Goal: Contribute content: Contribute content

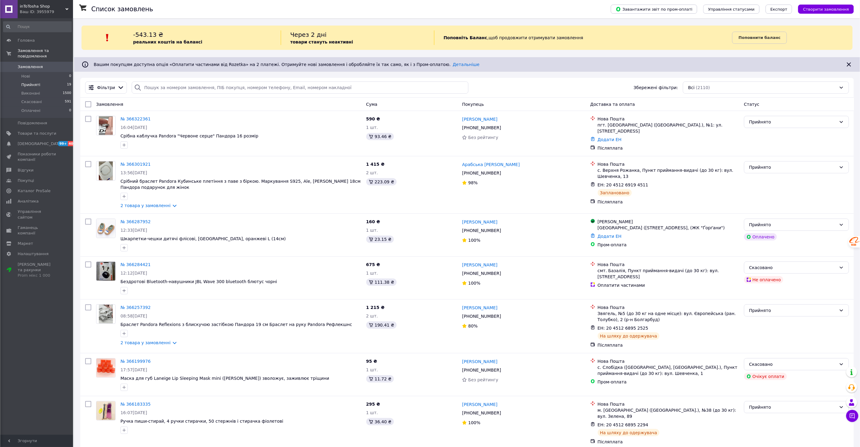
click at [29, 82] on span "Прийняті" at bounding box center [30, 84] width 19 height 5
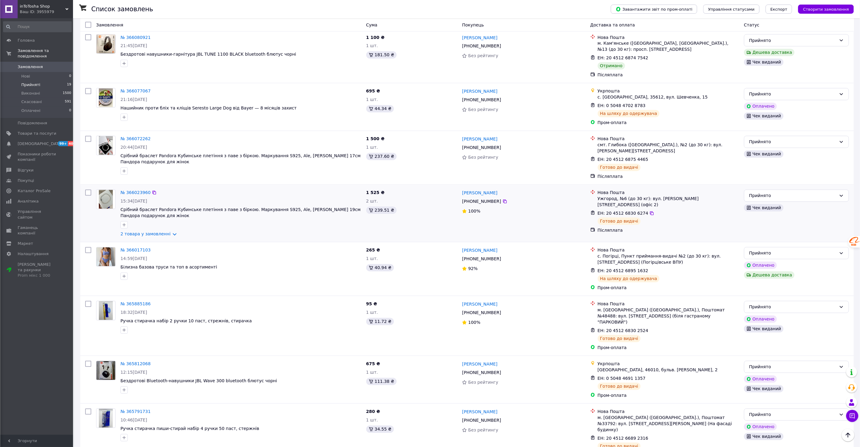
scroll to position [431, 0]
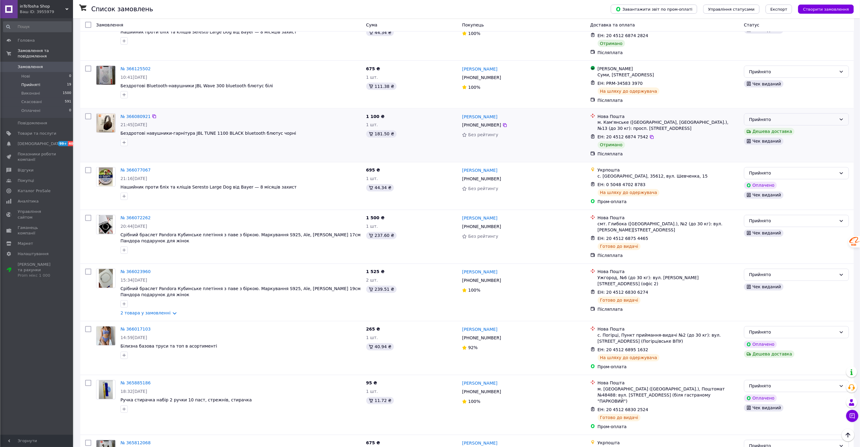
click at [813, 116] on div "Прийнято" at bounding box center [792, 119] width 87 height 7
click at [764, 118] on li "Виконано" at bounding box center [796, 118] width 104 height 11
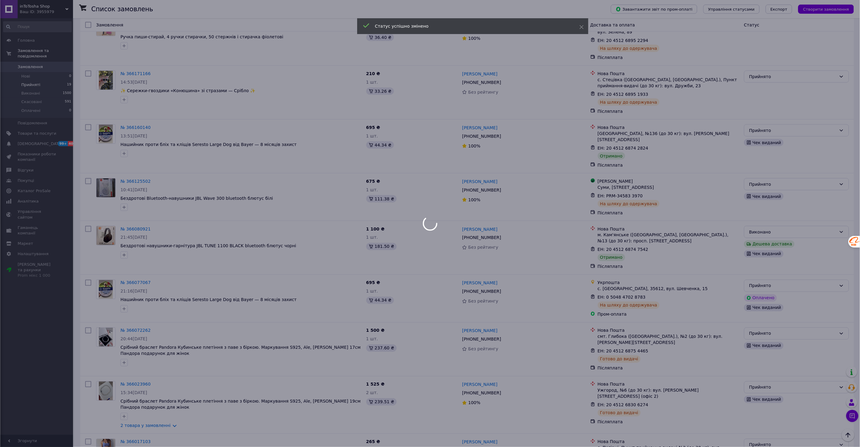
scroll to position [307, 0]
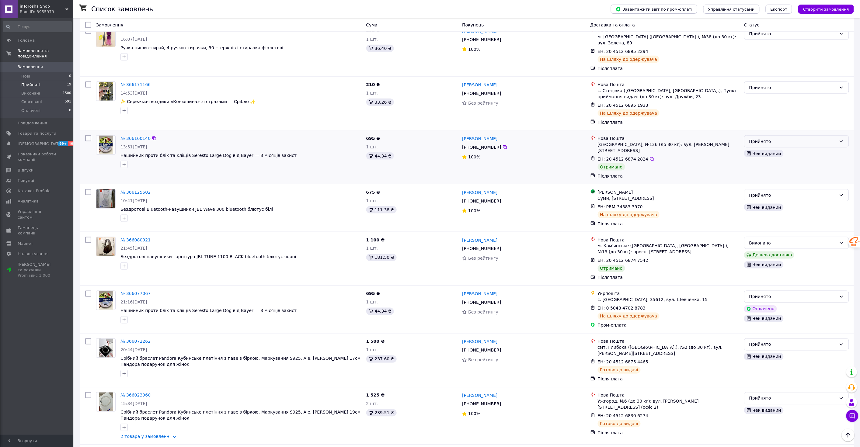
click at [756, 138] on div "Прийнято" at bounding box center [792, 141] width 87 height 7
click at [759, 145] on li "Виконано" at bounding box center [796, 146] width 104 height 11
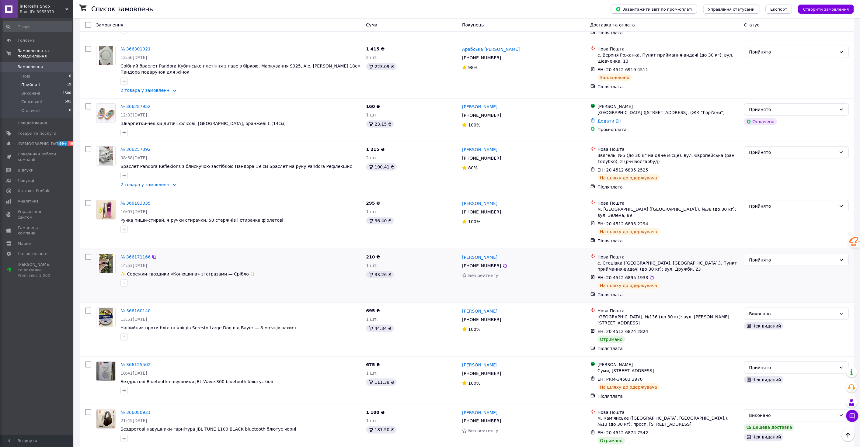
scroll to position [146, 0]
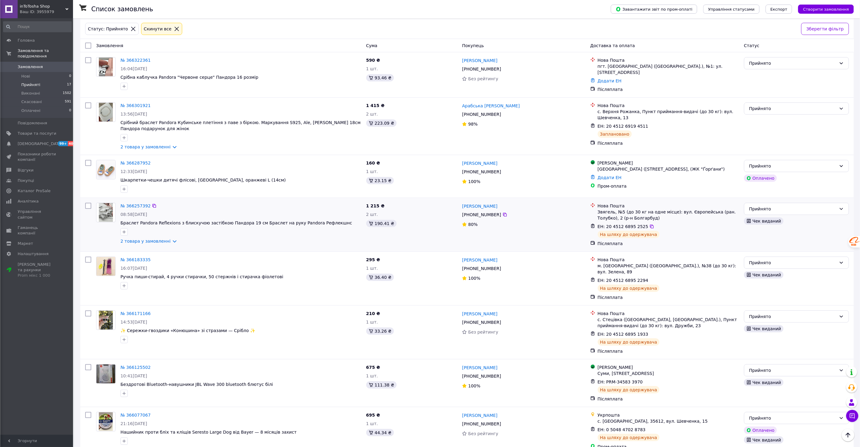
scroll to position [68, 0]
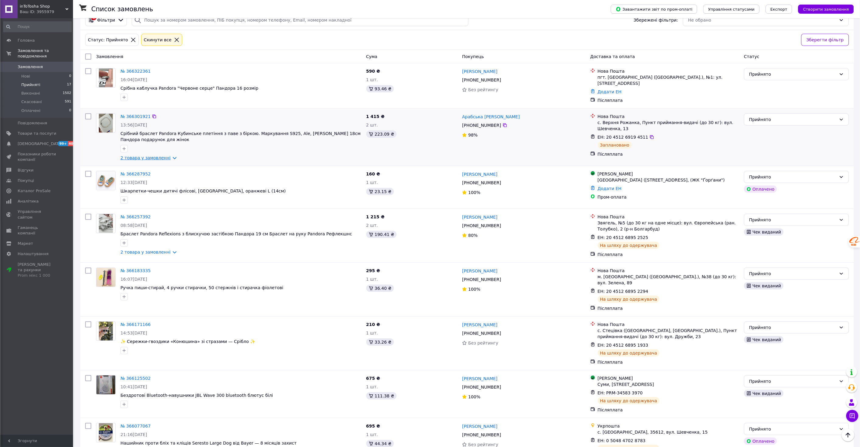
click at [168, 155] on link "2 товара у замовленні" at bounding box center [145, 157] width 50 height 5
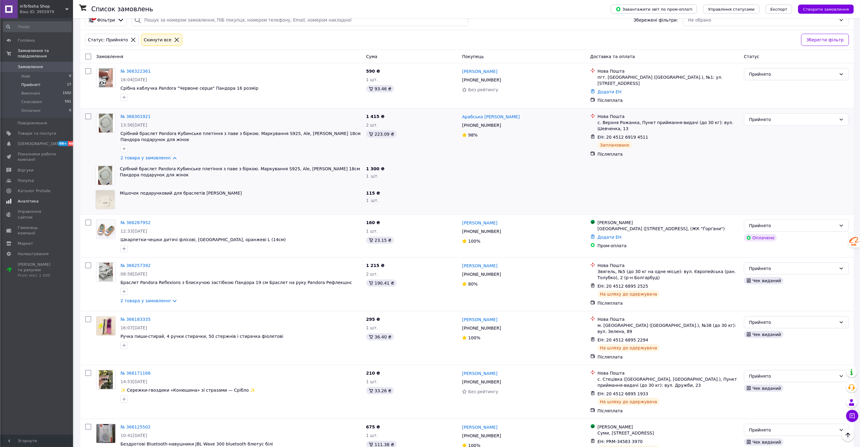
click at [29, 199] on span "Аналітика" at bounding box center [28, 201] width 21 height 5
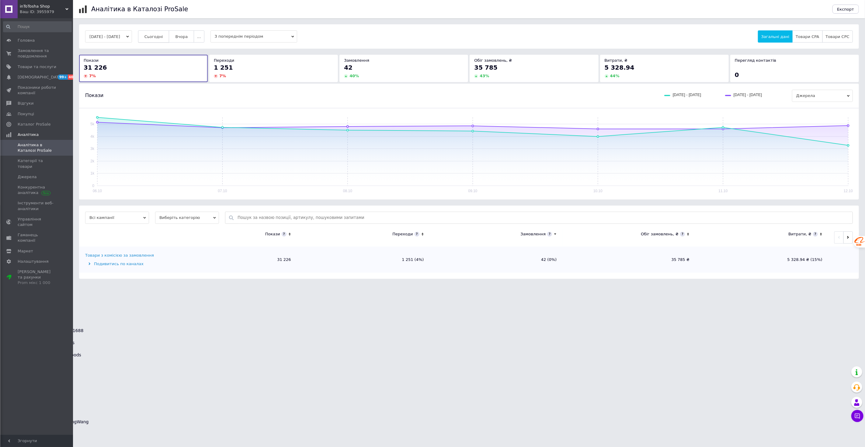
click at [163, 37] on span "Сьогодні" at bounding box center [153, 36] width 19 height 5
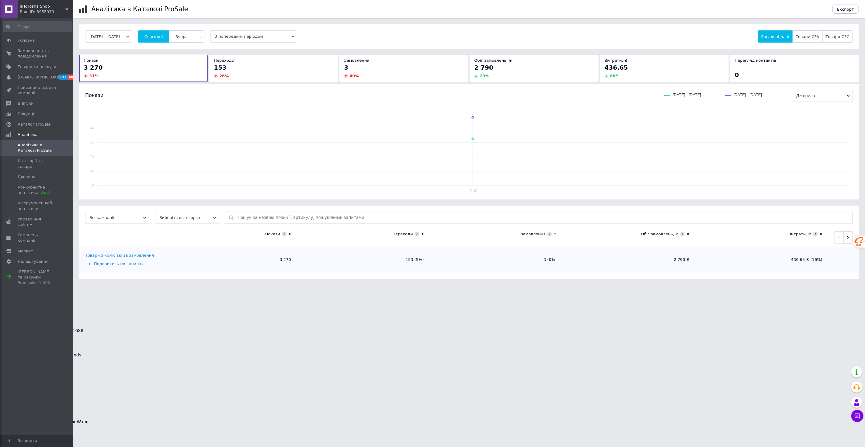
click at [185, 33] on button "Вчора" at bounding box center [181, 36] width 25 height 12
click at [29, 53] on span "Замовлення та повідомлення" at bounding box center [37, 53] width 39 height 11
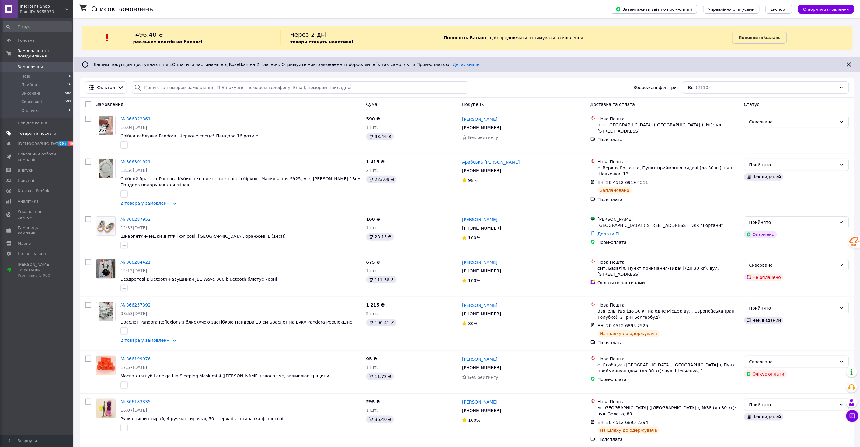
click at [33, 131] on span "Товари та послуги" at bounding box center [37, 133] width 39 height 5
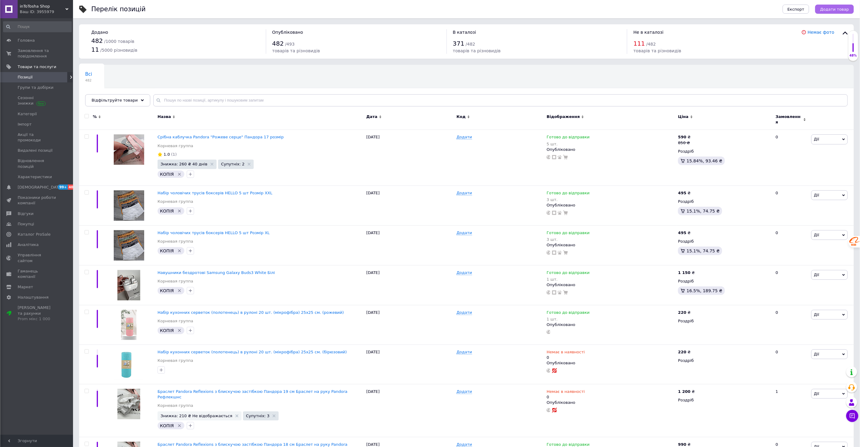
click at [828, 9] on span "Додати товар" at bounding box center [834, 9] width 29 height 5
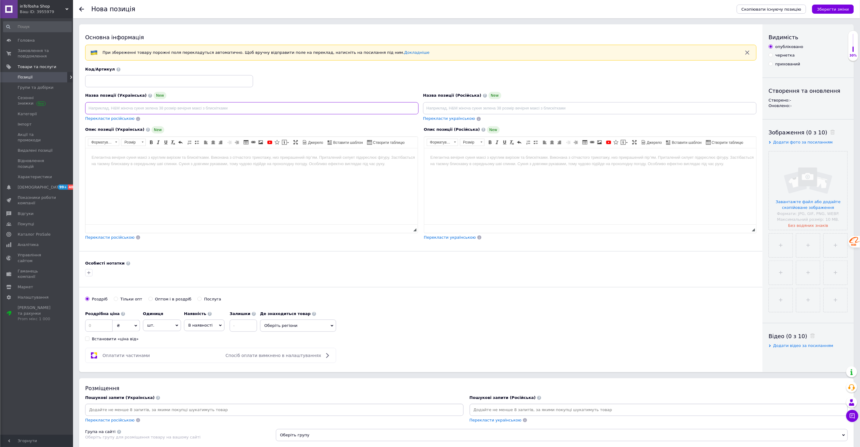
click at [406, 109] on input at bounding box center [251, 108] width 333 height 12
paste input "Знежирювальна паста [PERSON_NAME] для кухні, м’яка багатоцільова чистяча паста …"
type input "Знежирювальна паста [PERSON_NAME] для кухні, м’яка багатоцільова чистяча паста …"
click at [435, 106] on input at bounding box center [589, 108] width 333 height 12
paste input "Обезжиривающая паста [PERSON_NAME] для кухни, мягкая многоцелевая чистящая паст…"
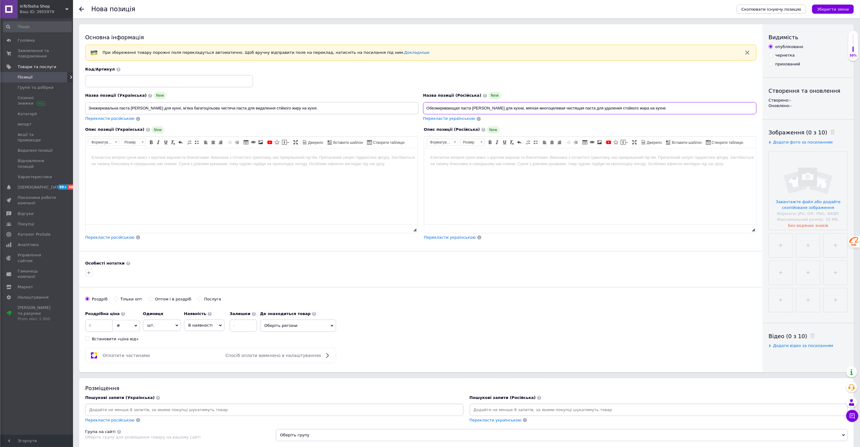
type input "Обезжиривающая паста [PERSON_NAME] для кухни, мягкая многоцелевая чистящая паст…"
click at [175, 162] on html at bounding box center [251, 157] width 332 height 19
click at [184, 167] on html at bounding box center [251, 157] width 332 height 19
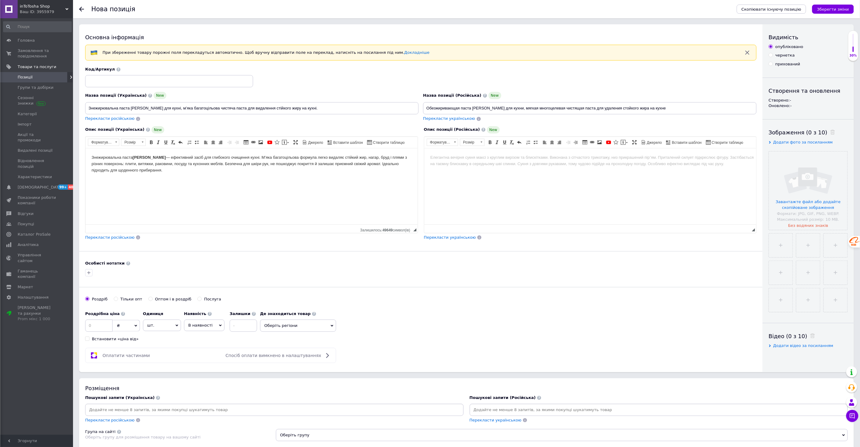
click at [455, 158] on body "Редактор, 7619C6E8-89A4-4D88-804E-5378859DB8B5" at bounding box center [590, 157] width 320 height 6
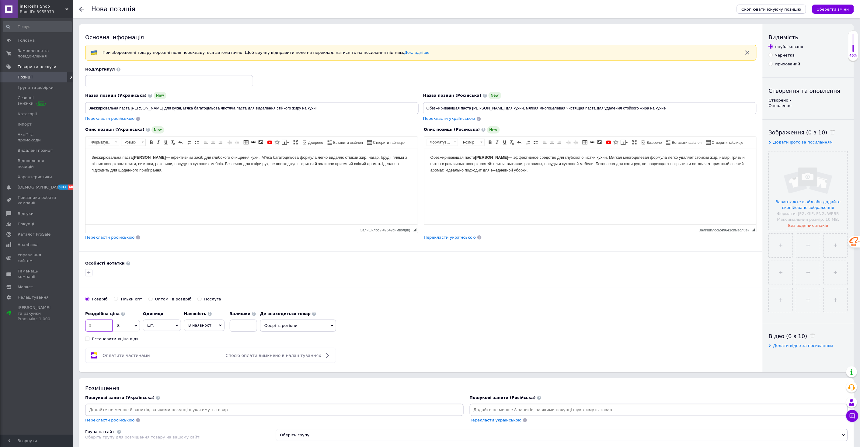
click at [93, 326] on input at bounding box center [98, 326] width 27 height 12
type input "220"
click at [155, 327] on span "шт." at bounding box center [162, 326] width 38 height 12
click at [209, 353] on div "Оплатити частинами Спосіб оплати вимкнено в налаштуваннях" at bounding box center [210, 355] width 245 height 7
click at [204, 328] on span "В наявності" at bounding box center [204, 326] width 40 height 12
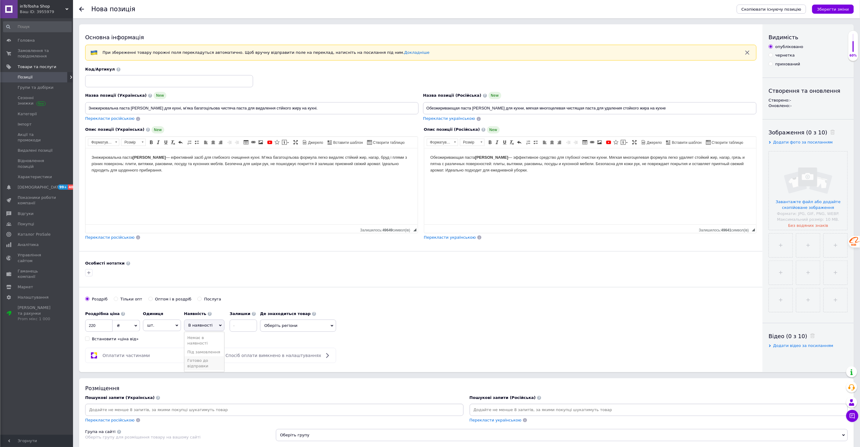
click at [198, 363] on li "Готово до відправки" at bounding box center [204, 363] width 40 height 14
click at [249, 327] on input at bounding box center [259, 326] width 27 height 12
type input "2"
click at [288, 322] on span "Оберіть регіони" at bounding box center [314, 326] width 76 height 12
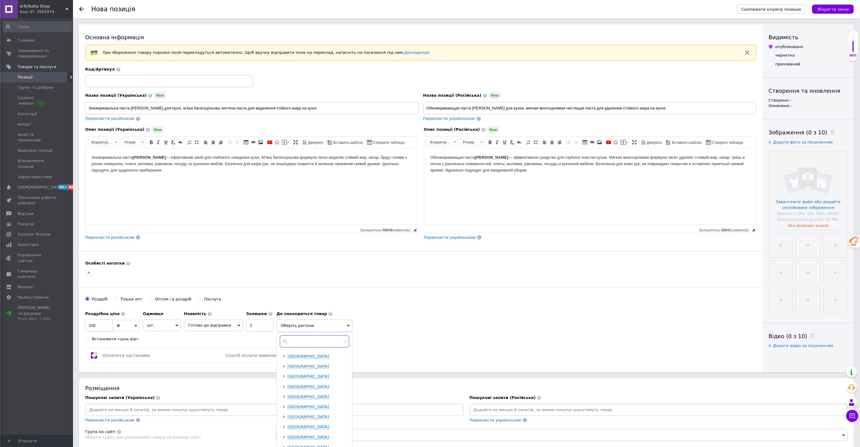
click at [290, 342] on input "text" at bounding box center [314, 341] width 69 height 12
type input "[GEOGRAPHIC_DATA]"
click at [283, 357] on input "checkbox" at bounding box center [285, 356] width 4 height 4
checkbox input "true"
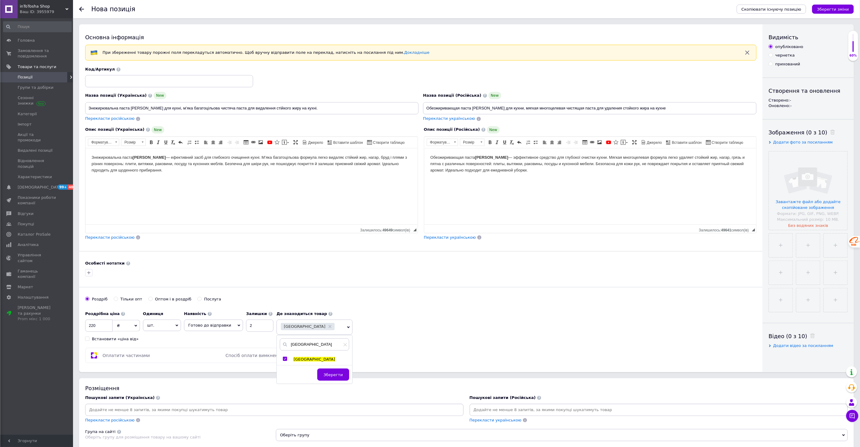
click at [328, 373] on span "Зберегти" at bounding box center [333, 375] width 19 height 5
click at [403, 361] on div "Оплатити частинами Спосіб оплати вимкнено в налаштуваннях" at bounding box center [420, 355] width 671 height 15
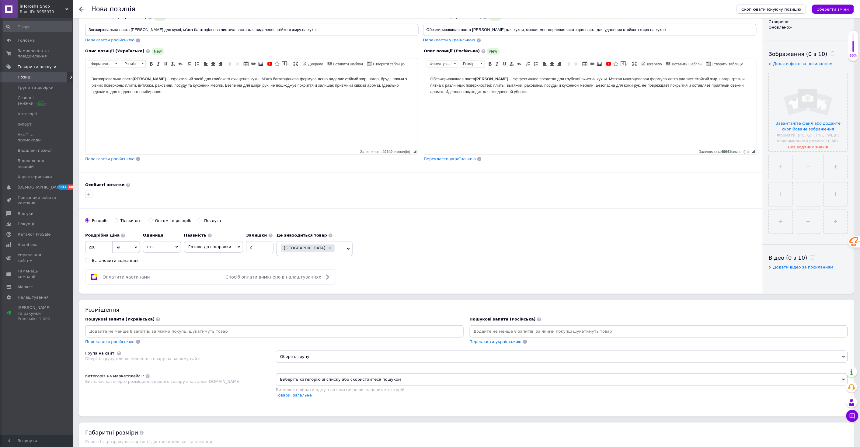
scroll to position [158, 0]
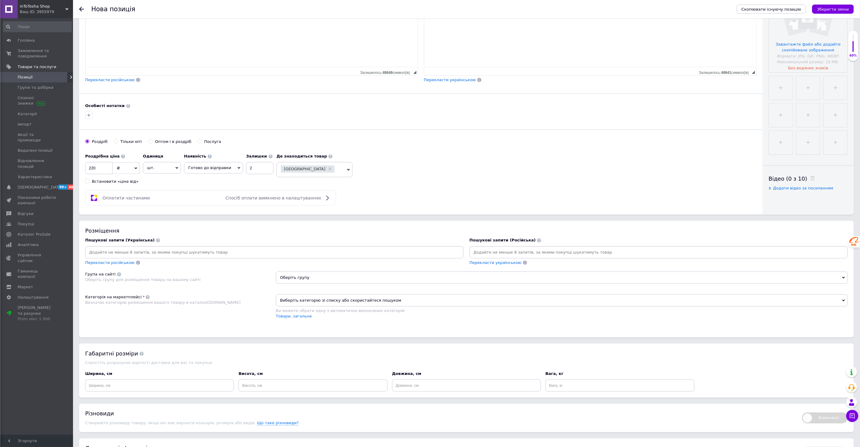
click at [169, 257] on input at bounding box center [274, 252] width 376 height 9
click at [180, 257] on input at bounding box center [274, 252] width 376 height 9
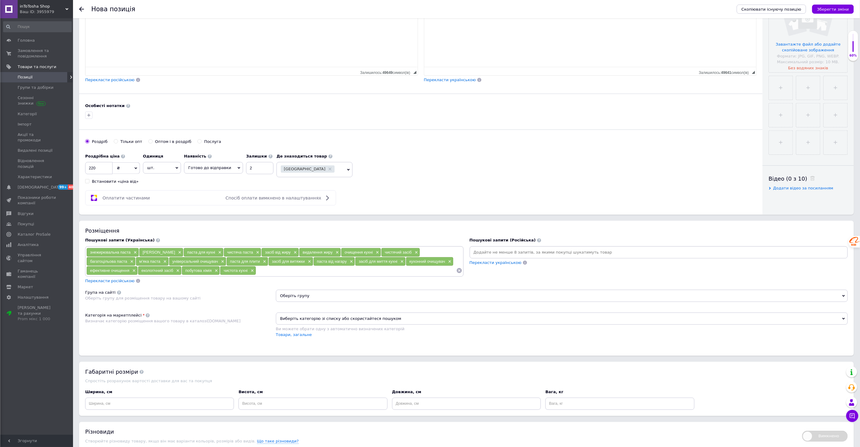
click at [99, 283] on span "Перекласти російською" at bounding box center [109, 281] width 49 height 5
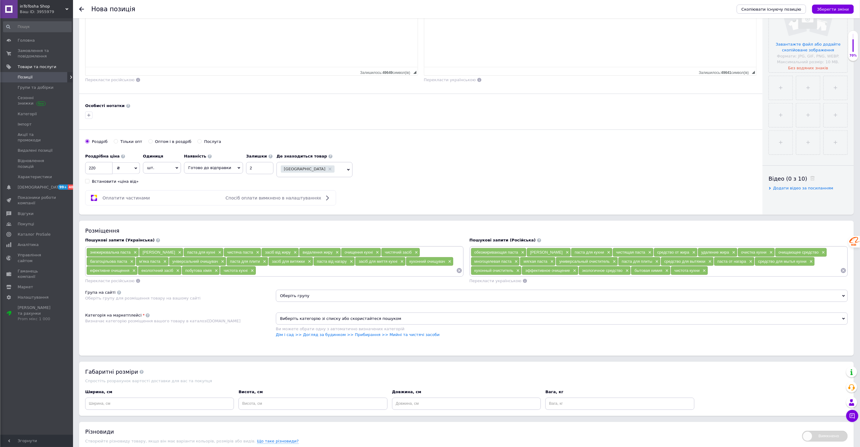
scroll to position [236, 0]
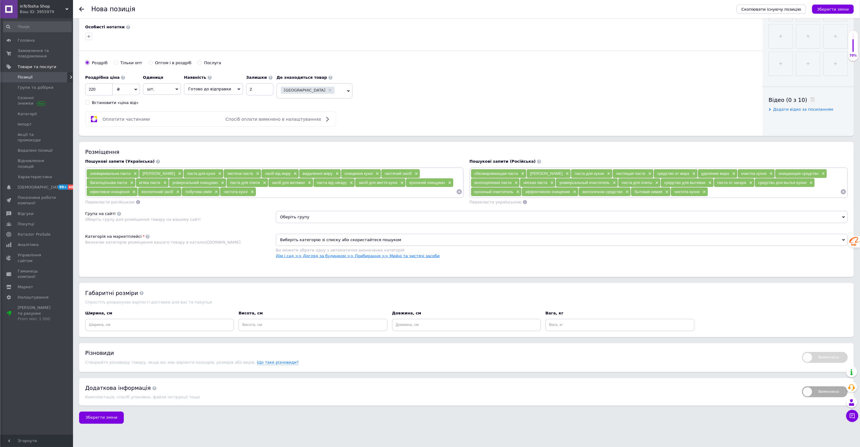
click at [314, 258] on link "Дім і сад >> Догляд за будинком >> Прибирання >> Мийні та чистячі засоби" at bounding box center [358, 256] width 164 height 5
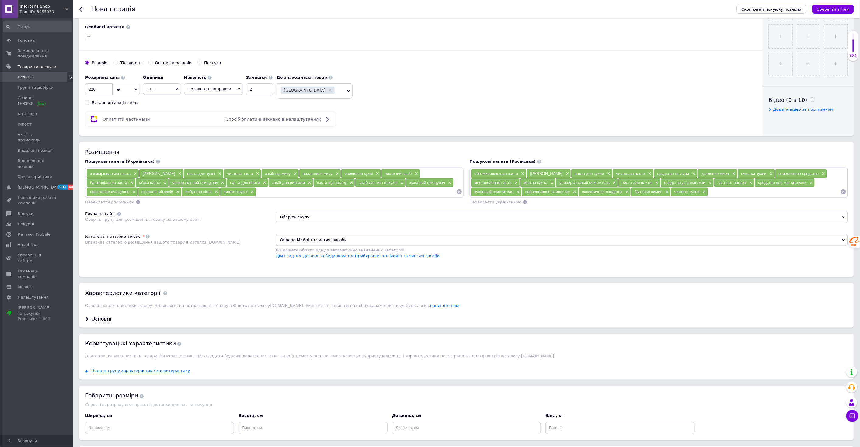
click at [233, 265] on div "Категорія на маркетплейсі Визначає категорію розміщення вашого товару в каталоз…" at bounding box center [180, 249] width 191 height 31
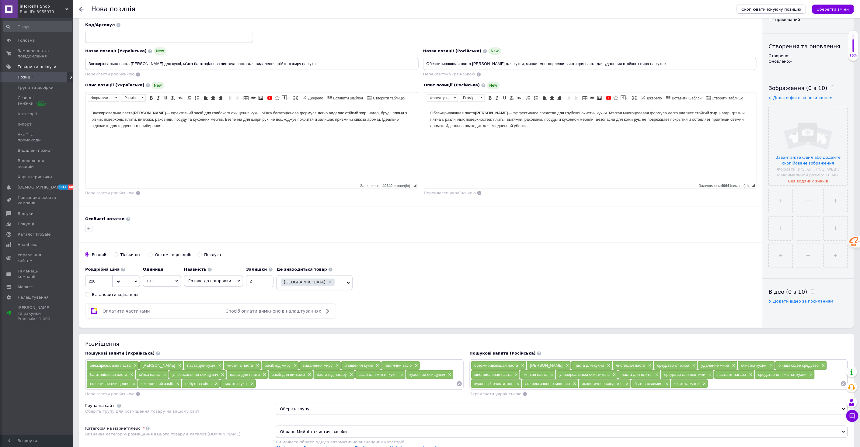
scroll to position [33, 0]
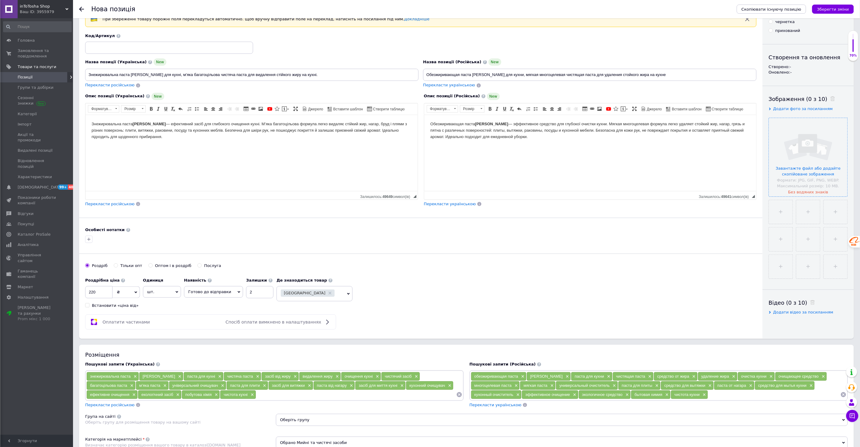
click at [795, 157] on input "file" at bounding box center [808, 157] width 78 height 78
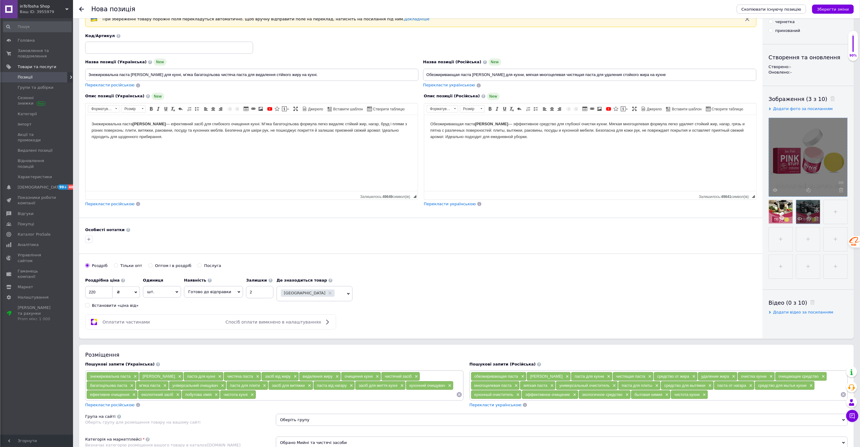
click at [802, 203] on div at bounding box center [808, 212] width 24 height 24
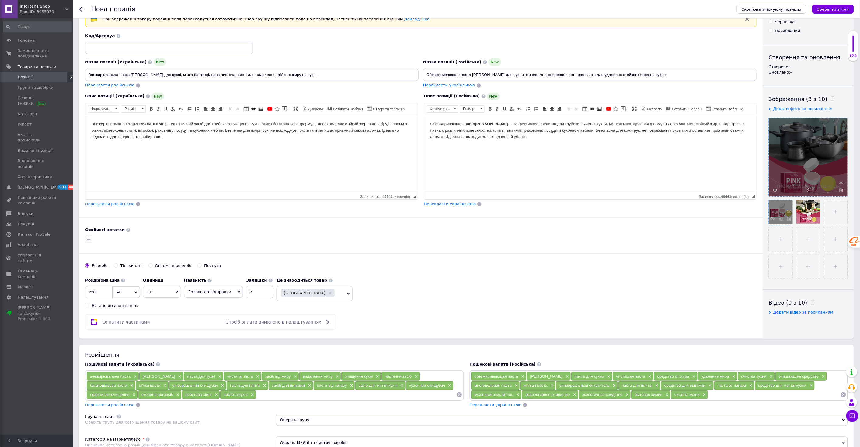
click at [777, 203] on div at bounding box center [781, 212] width 24 height 24
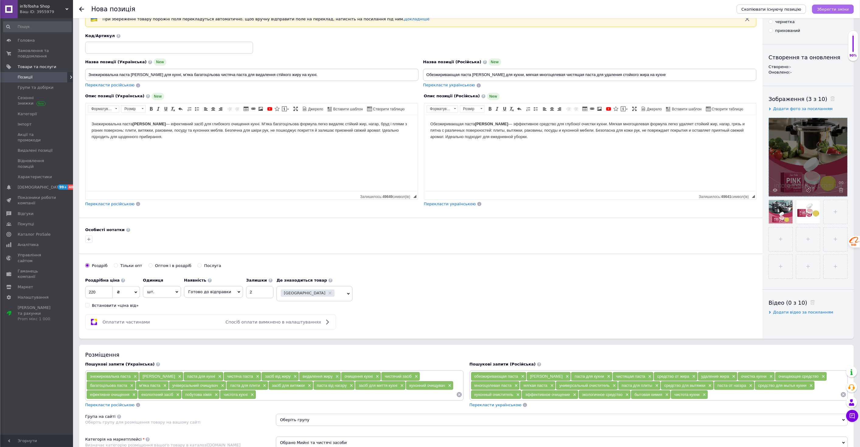
click at [834, 8] on icon "Зберегти зміни" at bounding box center [833, 9] width 32 height 5
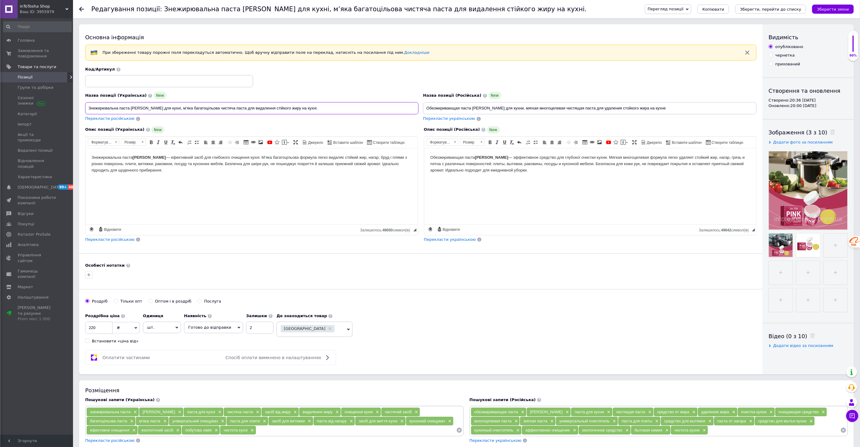
drag, startPoint x: 311, startPoint y: 107, endPoint x: 86, endPoint y: 103, distance: 224.8
click at [86, 103] on input "Знежирювальна паста [PERSON_NAME] для кухні, м’яка багатоцільова чистяча паста …" at bounding box center [251, 108] width 333 height 12
drag, startPoint x: 631, startPoint y: 107, endPoint x: 421, endPoint y: 108, distance: 210.4
click at [421, 108] on div "Назва позиції (Російська) New Обезжиривающая паста [PERSON_NAME] для кухни, мяг…" at bounding box center [590, 107] width 338 height 34
click at [144, 168] on body "Знежирювальна паста [PERSON_NAME] — ефективний засіб для глибокого очищення кух…" at bounding box center [251, 163] width 320 height 19
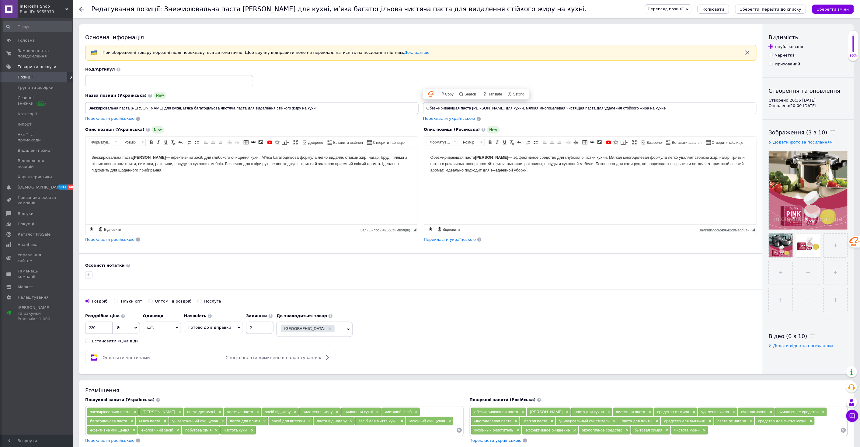
copy body "Знежирювальна паста [PERSON_NAME] — ефективний засіб для глибокого очищення кух…"
click at [446, 168] on body "Обезжиривающая паста [PERSON_NAME] — эффективное средство для глубокої очистки …" at bounding box center [590, 163] width 320 height 19
copy body "Обезжиривающая паста [PERSON_NAME] — эффективное средство для глубокої очистки …"
